Goal: Task Accomplishment & Management: Manage account settings

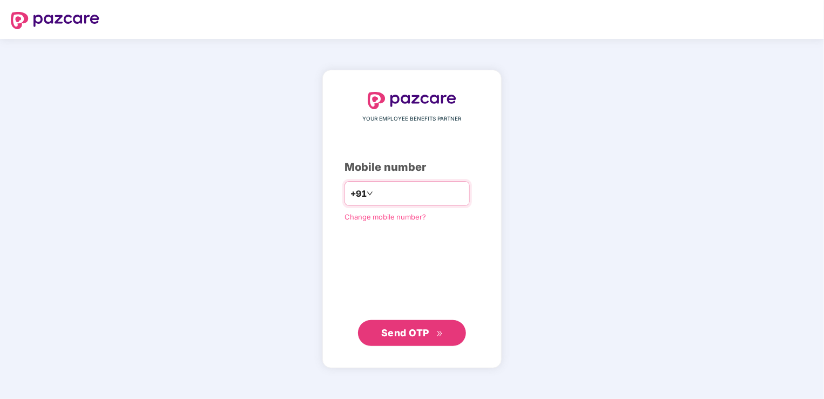
click at [434, 191] on input "number" at bounding box center [419, 193] width 89 height 17
type input "**********"
click at [404, 335] on span "Send OTP" at bounding box center [405, 332] width 48 height 11
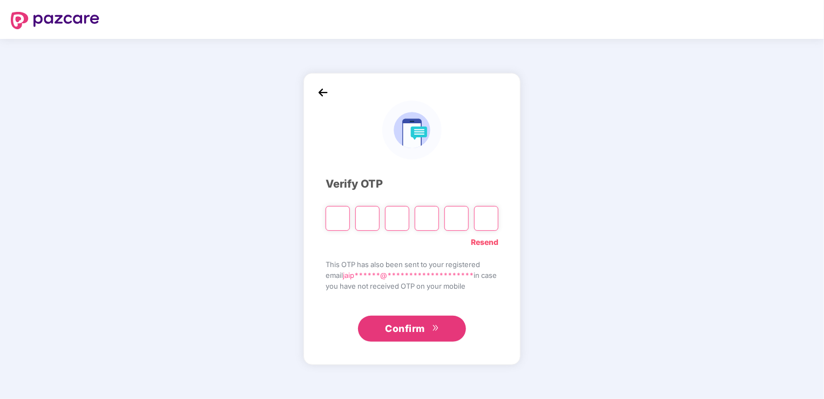
type input "*"
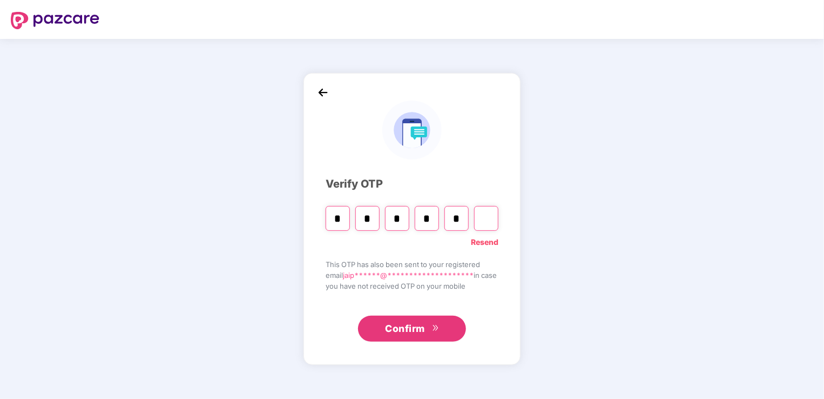
type input "*"
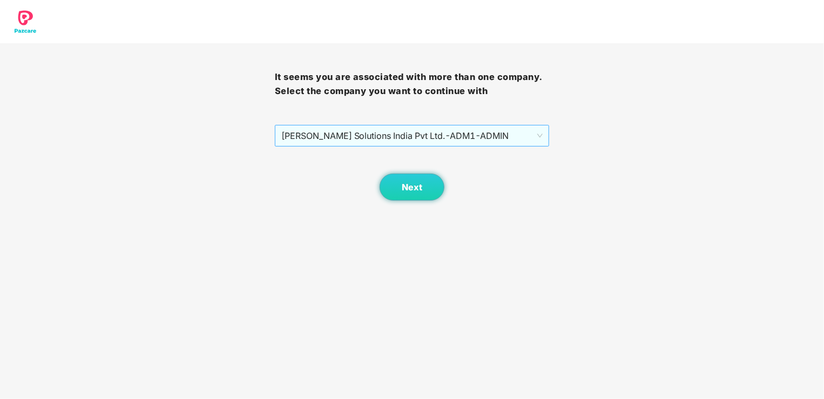
click at [467, 136] on span "[PERSON_NAME] Solutions India Pvt Ltd. - ADM1 - ADMIN" at bounding box center [412, 135] width 262 height 21
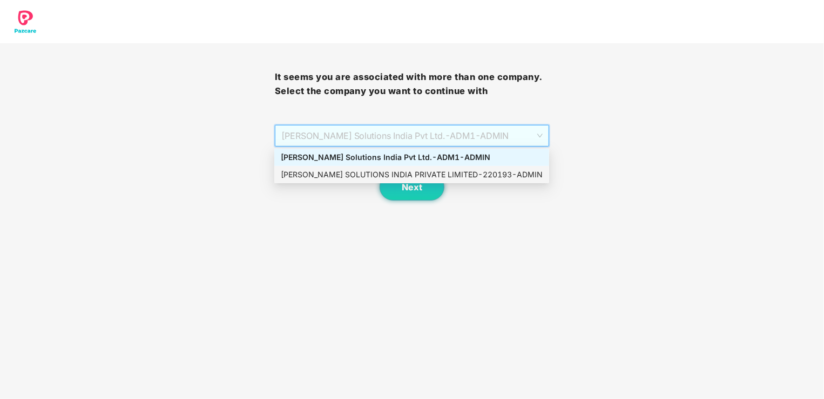
click at [466, 177] on div "[PERSON_NAME] SOLUTIONS INDIA PRIVATE LIMITED - 220193 - ADMIN" at bounding box center [412, 175] width 262 height 12
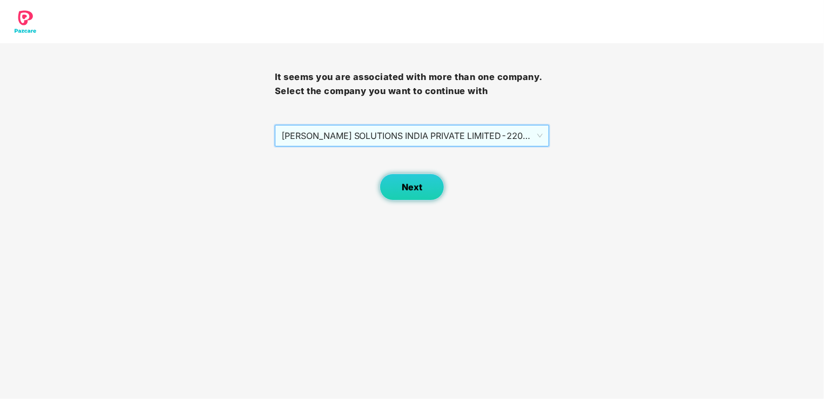
click at [428, 190] on button "Next" at bounding box center [412, 186] width 65 height 27
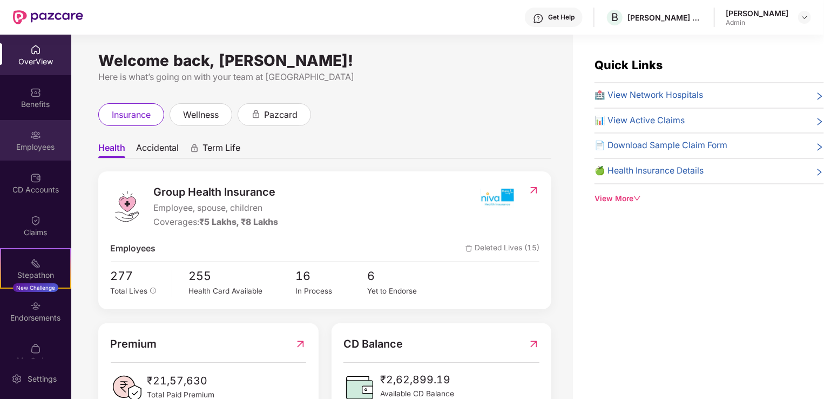
click at [37, 133] on img at bounding box center [35, 135] width 11 height 11
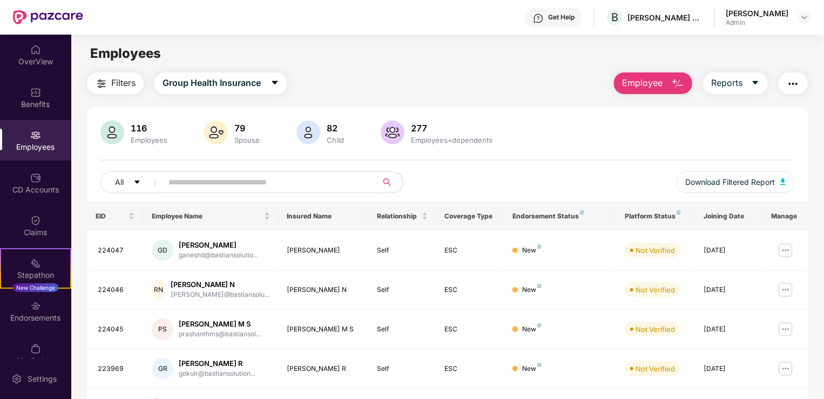
click at [259, 176] on input "text" at bounding box center [266, 182] width 194 height 16
paste input "******"
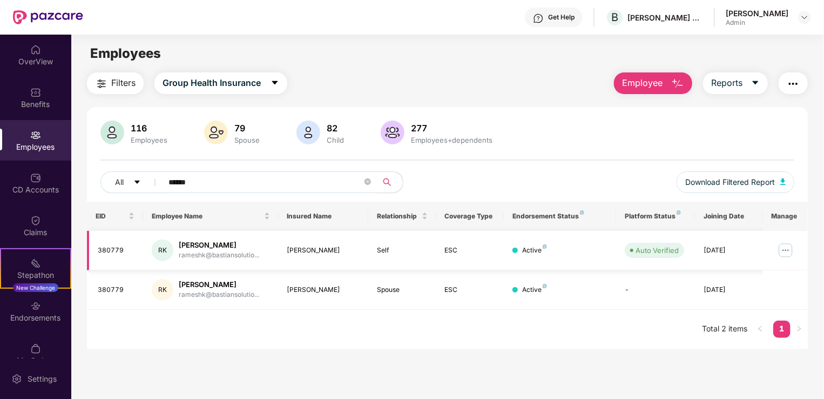
type input "******"
click at [788, 251] on img at bounding box center [785, 250] width 17 height 17
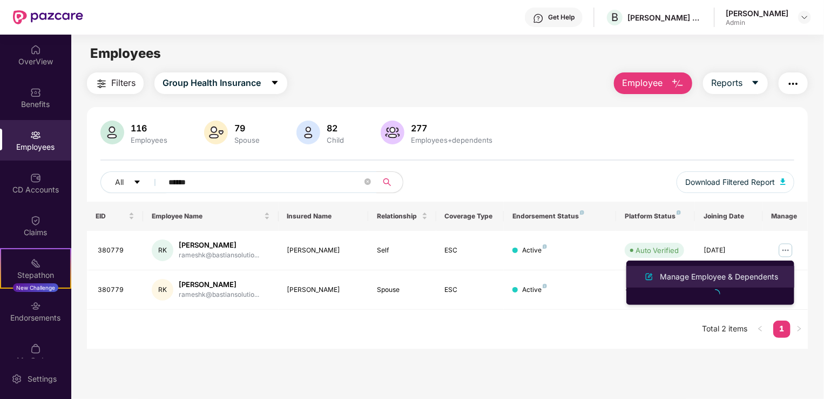
click at [731, 277] on div "Manage Employee & Dependents" at bounding box center [719, 277] width 123 height 12
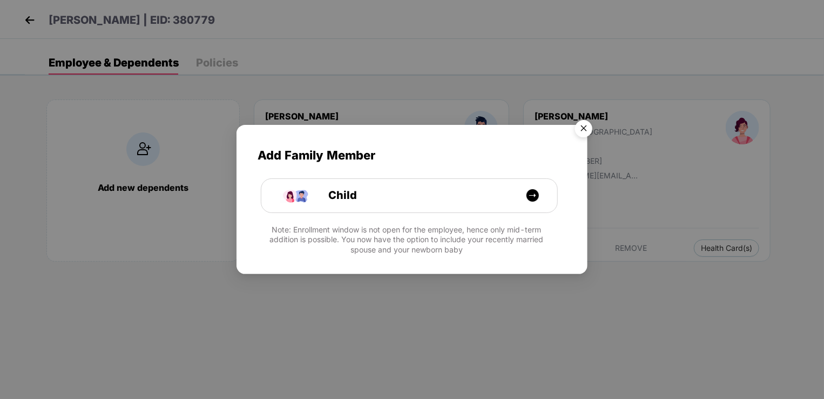
click at [584, 124] on img "Close" at bounding box center [584, 130] width 30 height 30
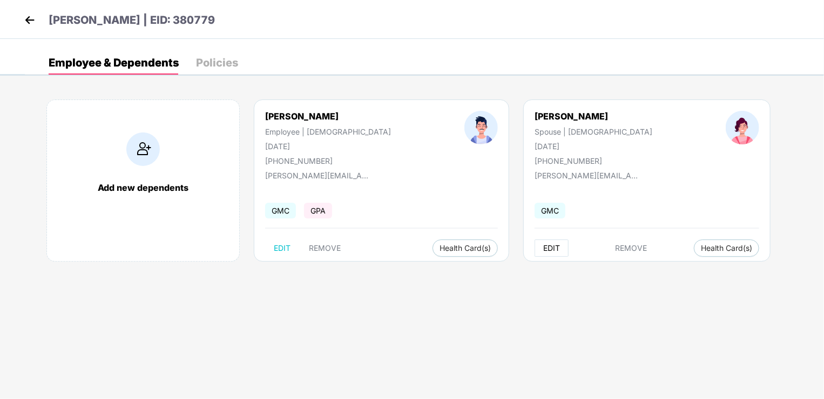
click at [544, 247] on span "EDIT" at bounding box center [552, 248] width 17 height 9
select select "******"
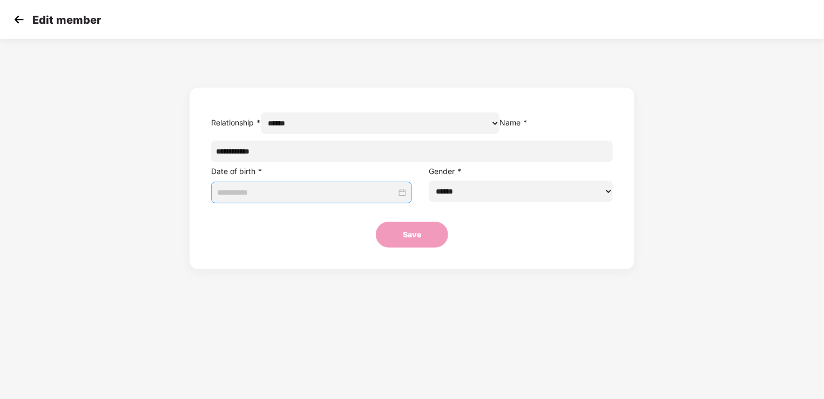
click at [400, 202] on div at bounding box center [311, 192] width 189 height 18
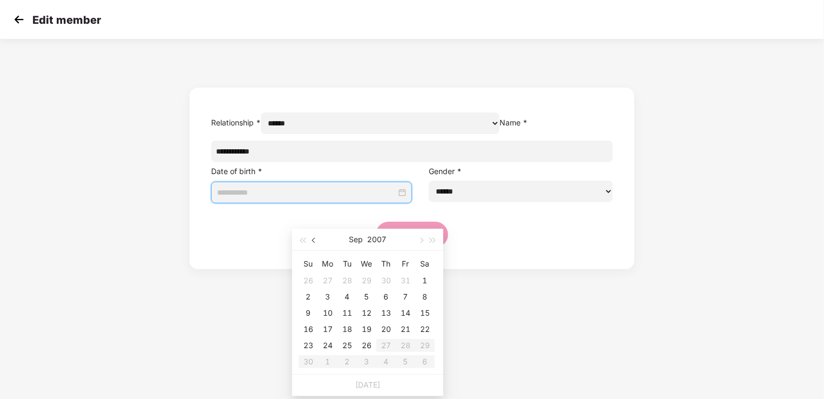
click at [311, 241] on button "button" at bounding box center [314, 240] width 12 height 22
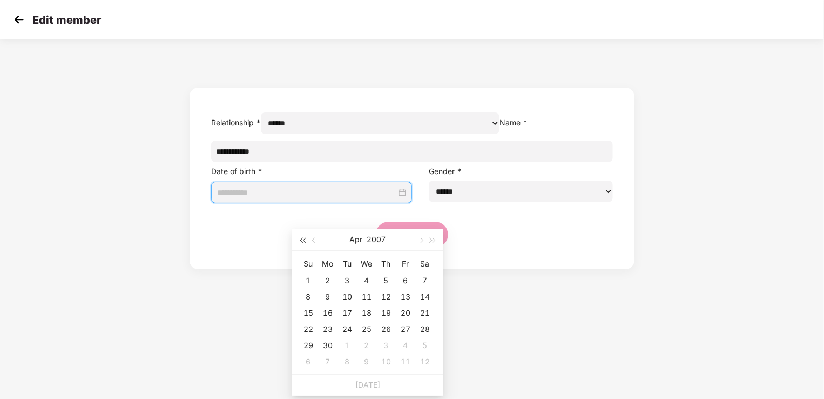
click at [303, 240] on span "button" at bounding box center [302, 240] width 5 height 5
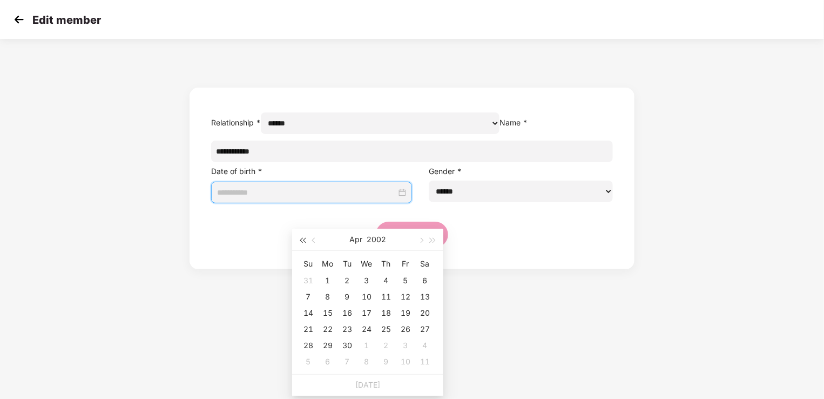
click at [303, 240] on span "button" at bounding box center [302, 240] width 5 height 5
click at [437, 238] on button "button" at bounding box center [433, 240] width 12 height 22
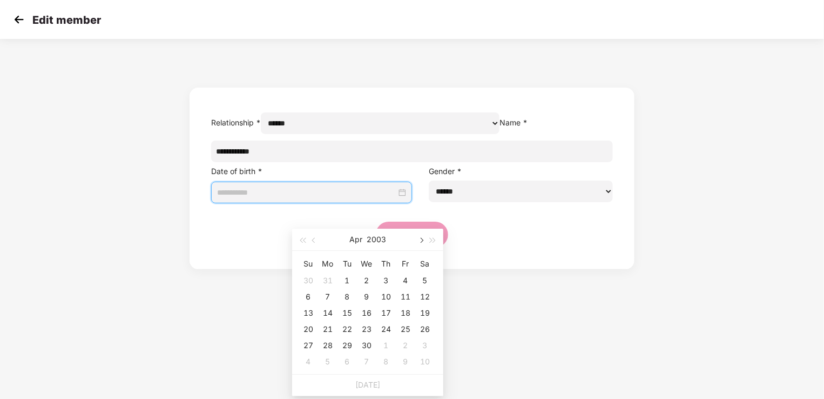
click at [424, 240] on button "button" at bounding box center [421, 240] width 12 height 22
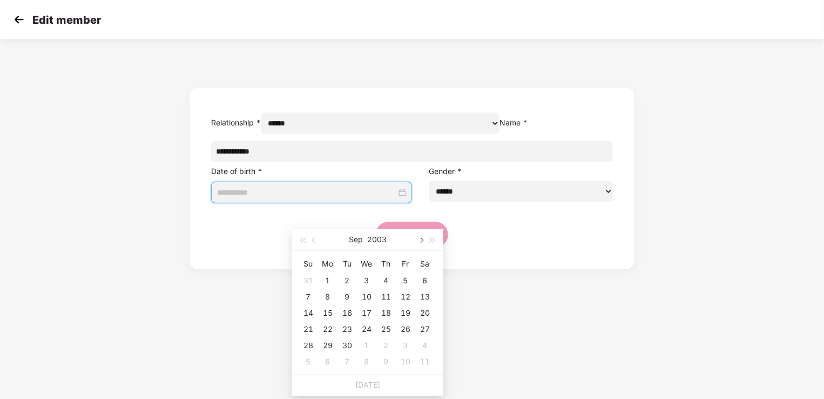
click at [423, 240] on span "button" at bounding box center [420, 240] width 5 height 5
click at [405, 293] on div "10" at bounding box center [405, 296] width 13 height 13
type input "**********"
click at [404, 309] on div "17" at bounding box center [405, 312] width 13 height 13
click at [477, 308] on section "**********" at bounding box center [412, 199] width 824 height 399
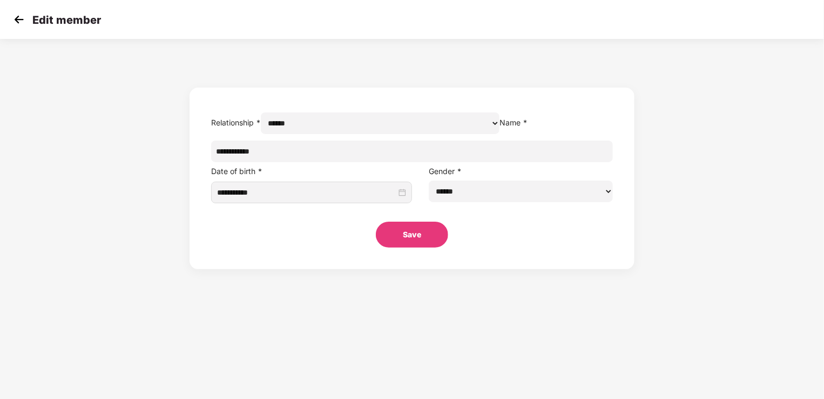
click at [422, 247] on button "Save" at bounding box center [412, 235] width 72 height 26
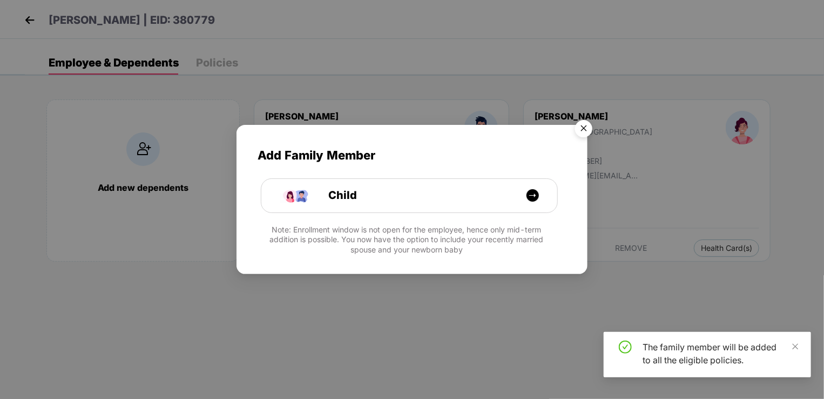
click at [582, 129] on img "Close" at bounding box center [584, 130] width 30 height 30
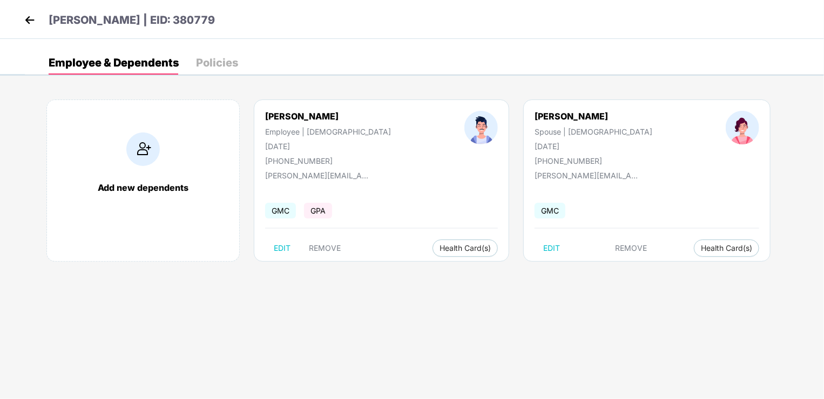
click at [25, 18] on img at bounding box center [30, 20] width 16 height 16
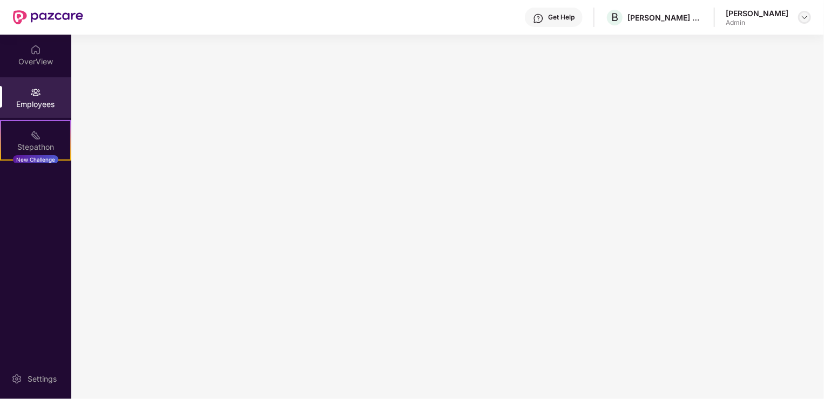
click at [807, 16] on img at bounding box center [805, 17] width 9 height 9
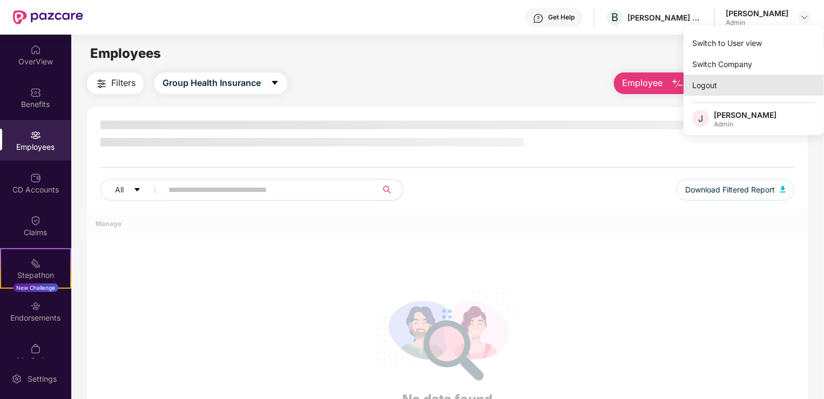
click at [725, 84] on div "Logout" at bounding box center [754, 85] width 140 height 21
